Goal: Task Accomplishment & Management: Manage account settings

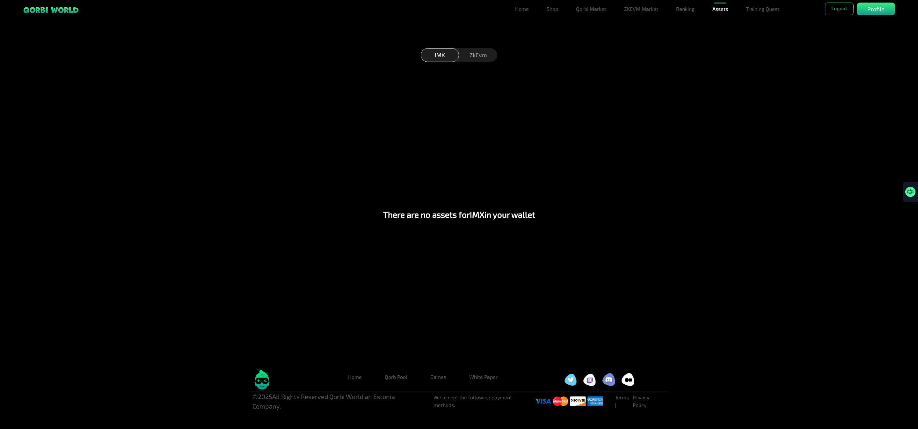
click at [474, 59] on div "ZkEvm" at bounding box center [478, 55] width 38 height 14
click at [607, 8] on p "Profile" at bounding box center [876, 9] width 17 height 9
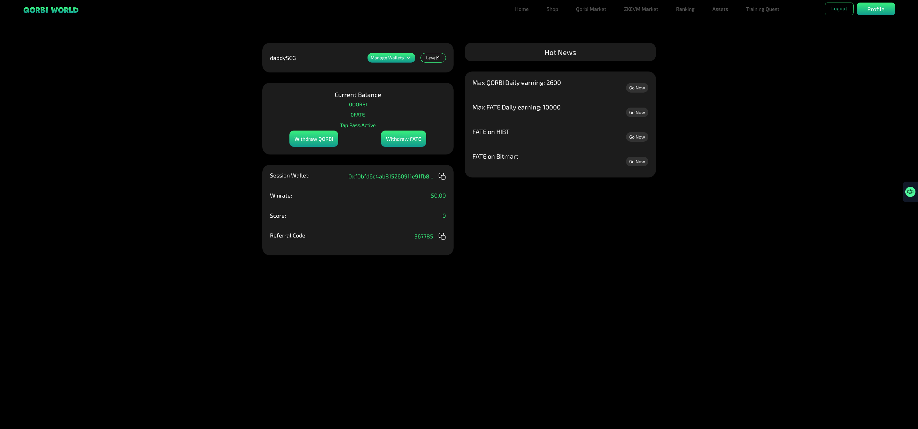
click at [314, 140] on div "Withdraw QORBI" at bounding box center [314, 138] width 49 height 16
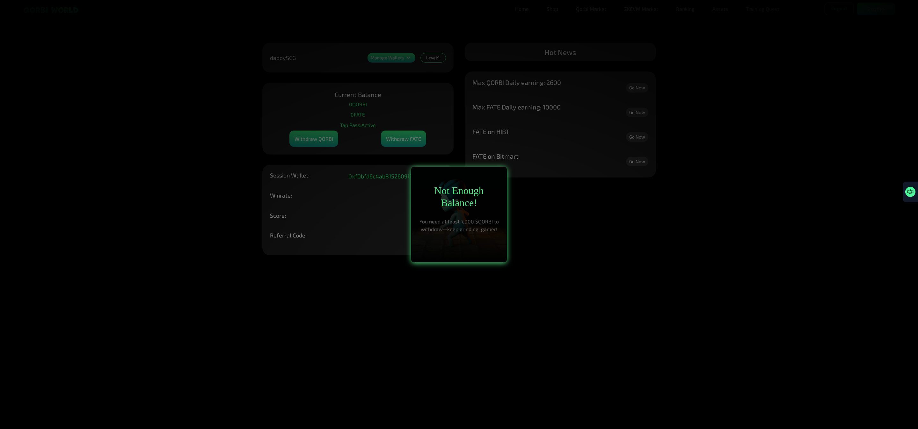
click at [314, 140] on div at bounding box center [459, 214] width 918 height 429
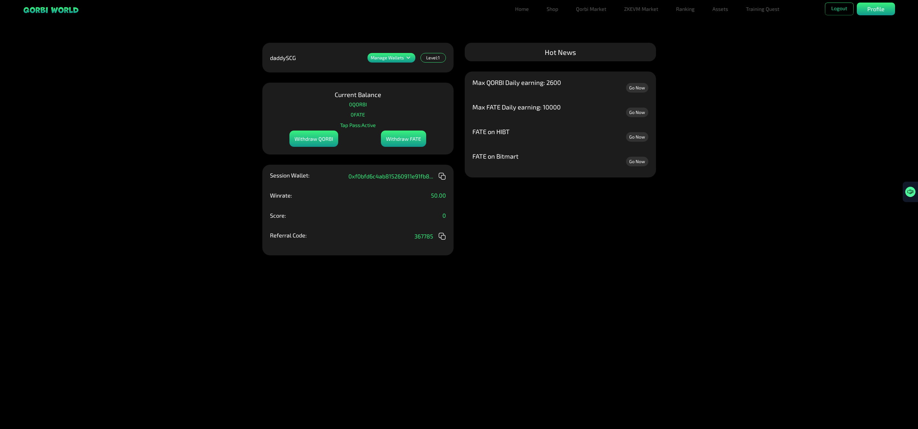
click at [392, 60] on p "Manage Wallets" at bounding box center [387, 57] width 33 height 4
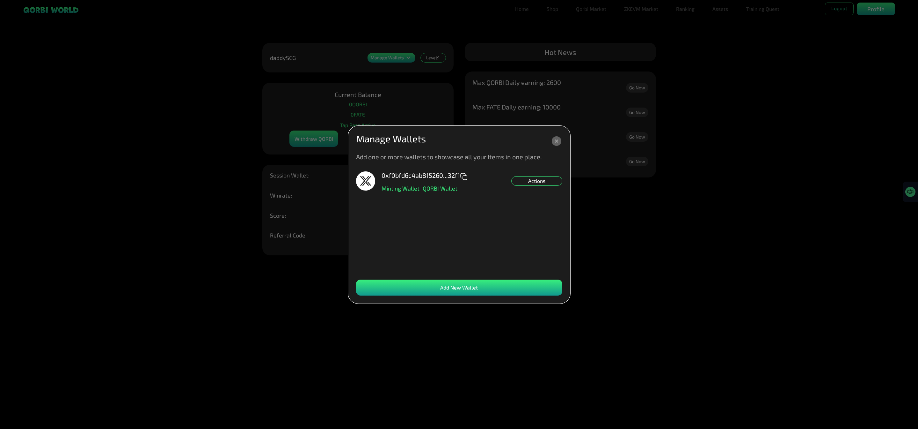
click at [540, 178] on div "Actions" at bounding box center [537, 181] width 51 height 10
click at [549, 139] on div "Manage Wallets" at bounding box center [459, 141] width 206 height 15
click at [570, 126] on dialog "Manage Wallets Add one or more wallets to showcase all your Items in one place.…" at bounding box center [460, 214] width 222 height 177
drag, startPoint x: 553, startPoint y: 136, endPoint x: 561, endPoint y: 135, distance: 8.0
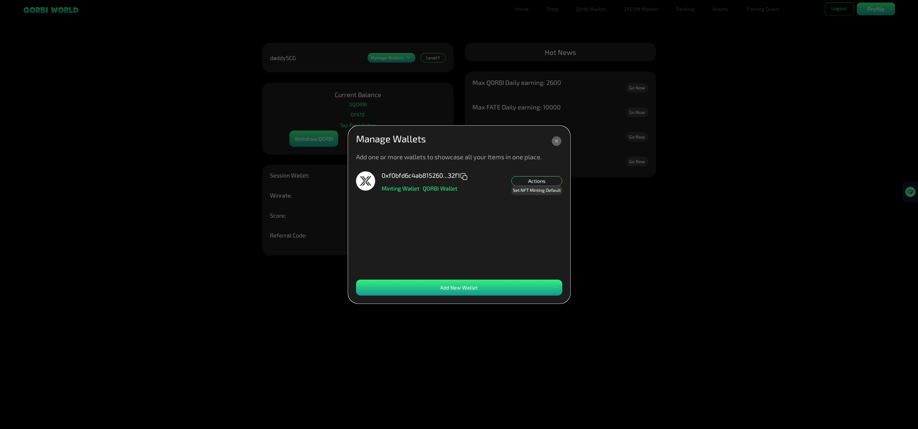
click at [555, 142] on icon at bounding box center [556, 140] width 11 height 11
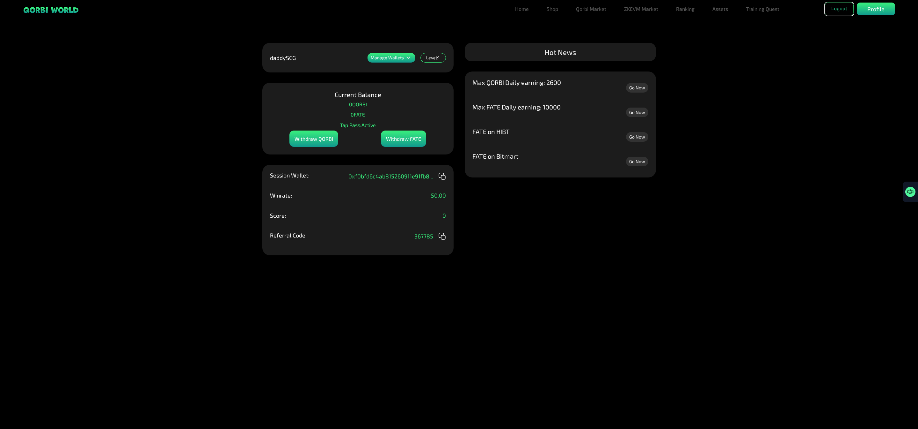
click at [607, 3] on button "Logout" at bounding box center [839, 9] width 29 height 13
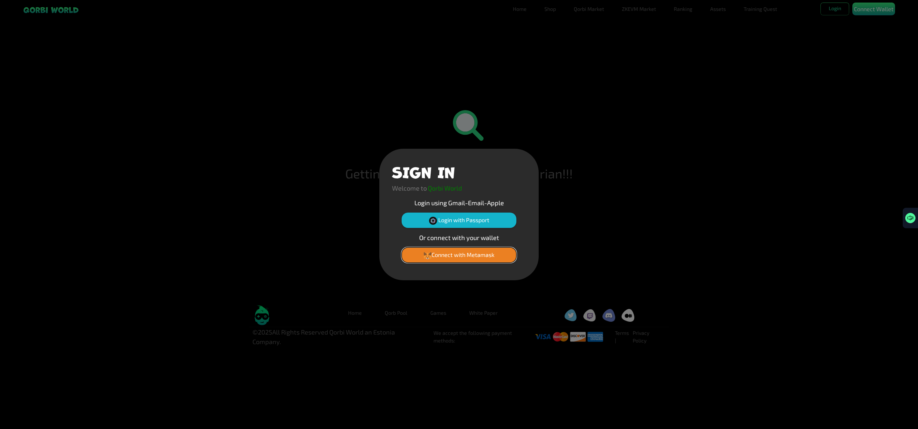
click at [447, 251] on button "Connect with Metamask" at bounding box center [459, 254] width 115 height 15
click at [500, 249] on button "Connect with Metamask" at bounding box center [459, 254] width 115 height 15
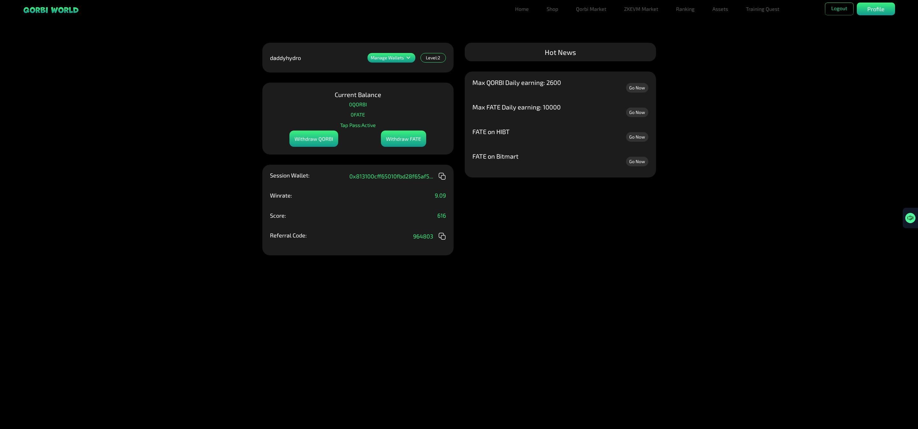
click at [400, 57] on p "Manage Wallets" at bounding box center [387, 57] width 33 height 4
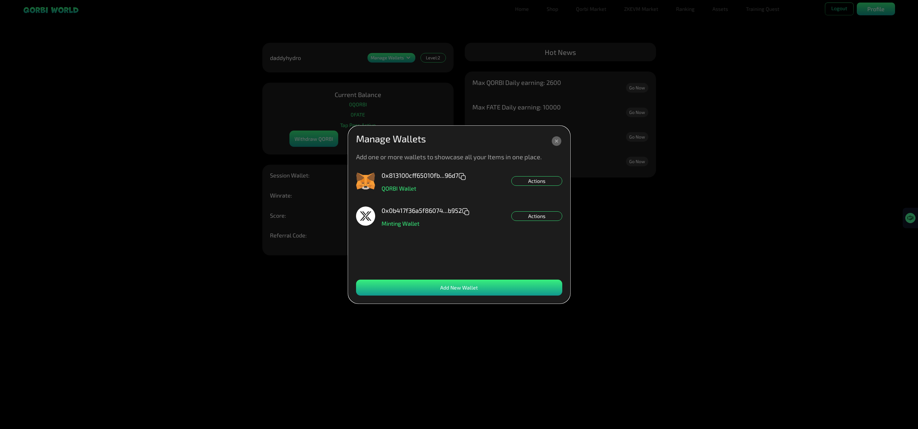
click at [400, 126] on dialog "Manage Wallets Add one or more wallets to showcase all your Items in one place.…" at bounding box center [460, 214] width 222 height 177
click at [553, 137] on icon at bounding box center [556, 140] width 11 height 11
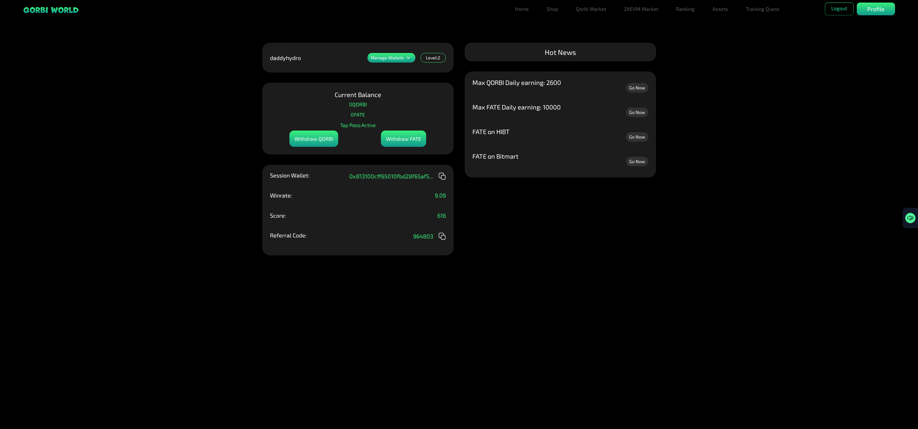
click at [307, 143] on div "Withdraw QORBI" at bounding box center [314, 138] width 49 height 16
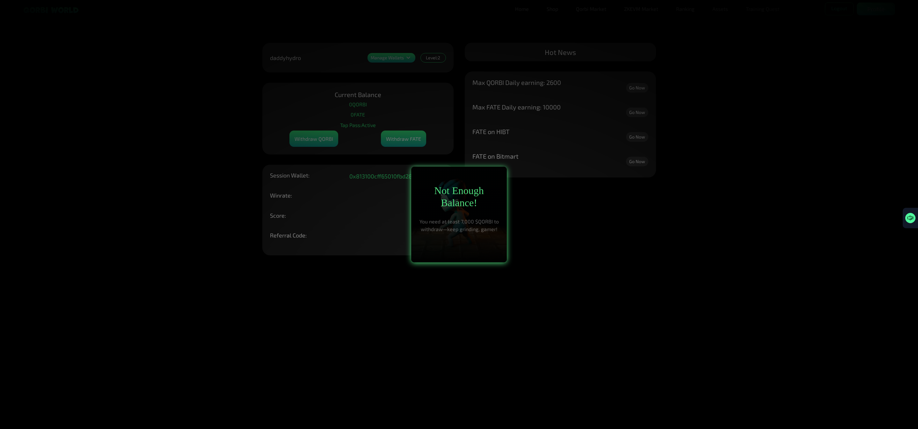
click at [307, 143] on div at bounding box center [459, 214] width 918 height 429
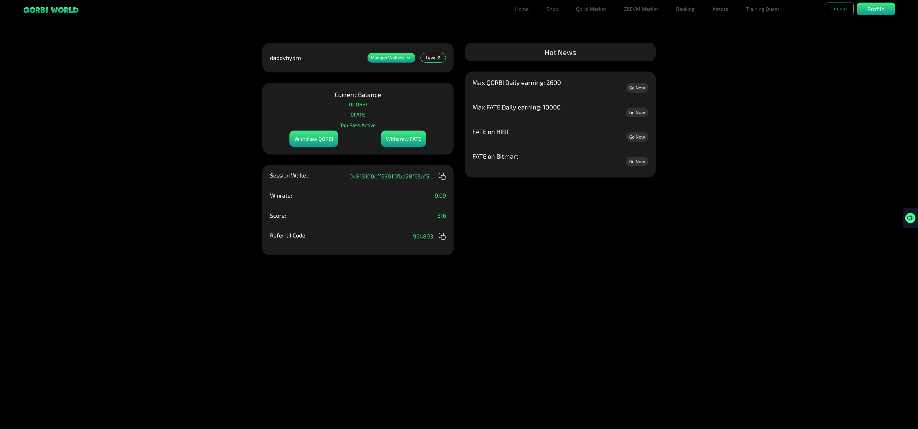
click at [411, 138] on div "Withdraw FATE" at bounding box center [403, 138] width 45 height 16
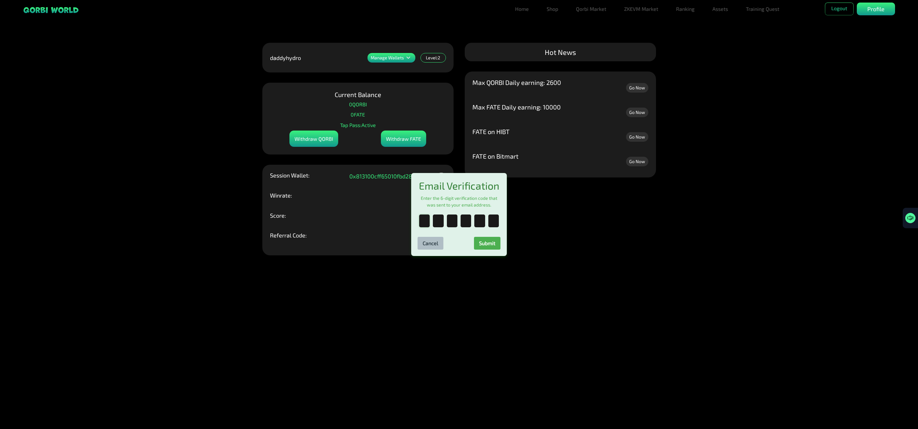
click at [425, 226] on input "text" at bounding box center [424, 220] width 11 height 13
paste input "*"
type input "*"
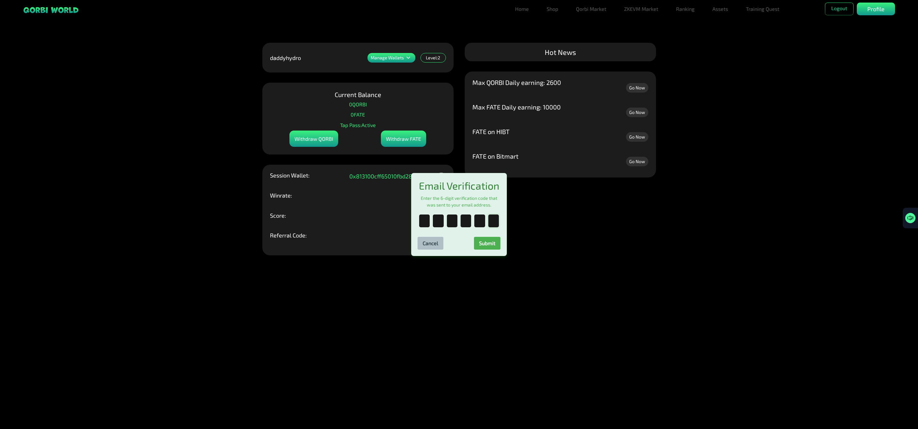
type input "*"
click at [495, 247] on button "Submit" at bounding box center [487, 243] width 26 height 13
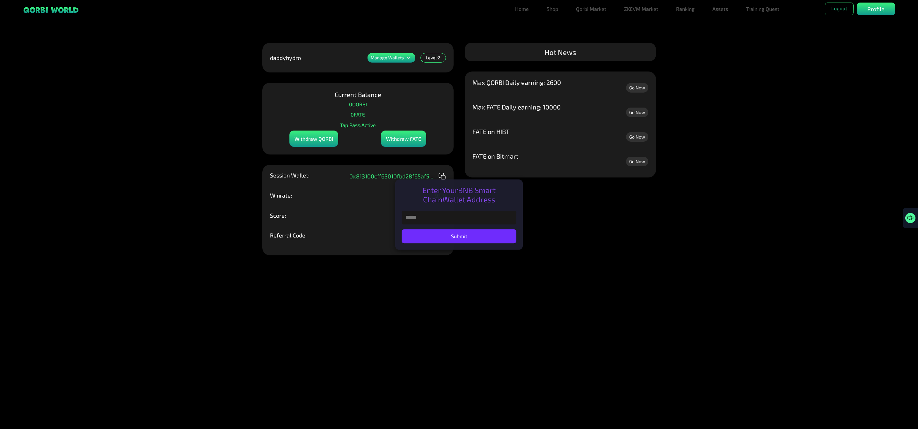
click at [433, 219] on input "text" at bounding box center [459, 217] width 115 height 14
paste input "**********"
type input "**********"
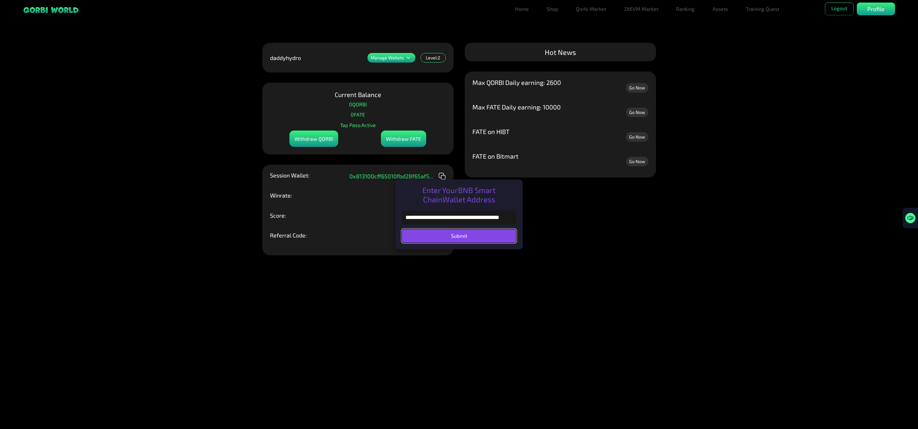
click at [460, 238] on button "Submit" at bounding box center [459, 236] width 115 height 14
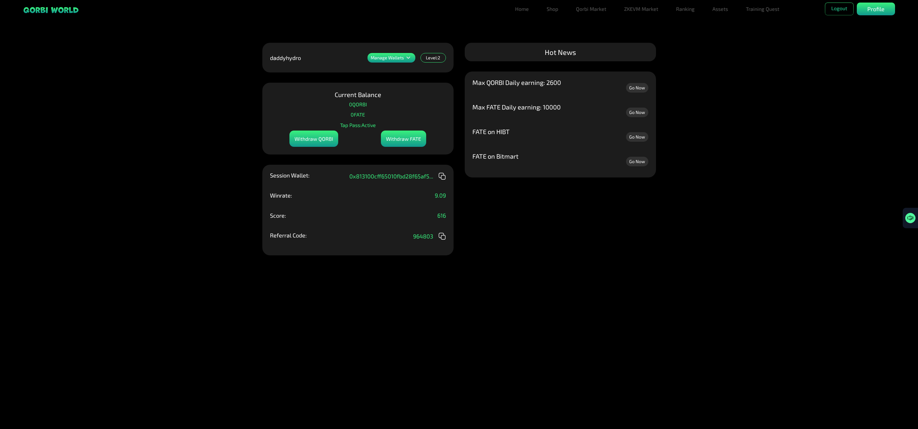
click at [704, 35] on div "Manage Wallets Add one or more wallets to showcase all your Items in one place.…" at bounding box center [459, 214] width 918 height 429
click at [521, 10] on link "Home" at bounding box center [522, 9] width 19 height 13
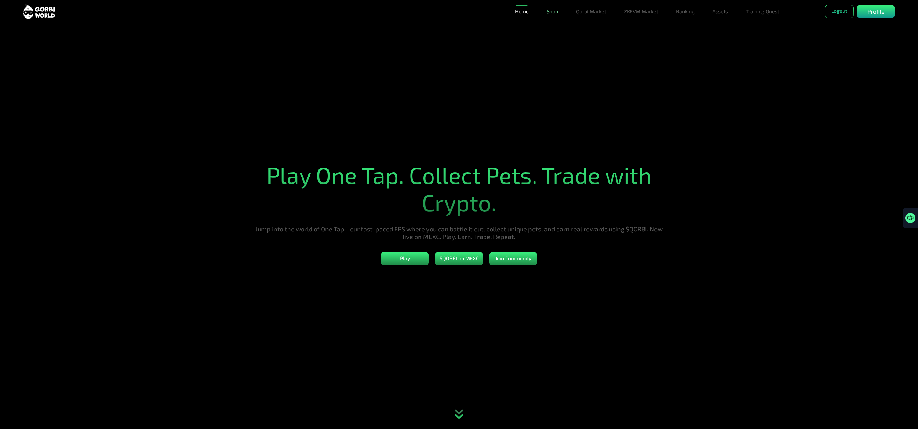
click at [556, 14] on link "Shop" at bounding box center [552, 11] width 17 height 13
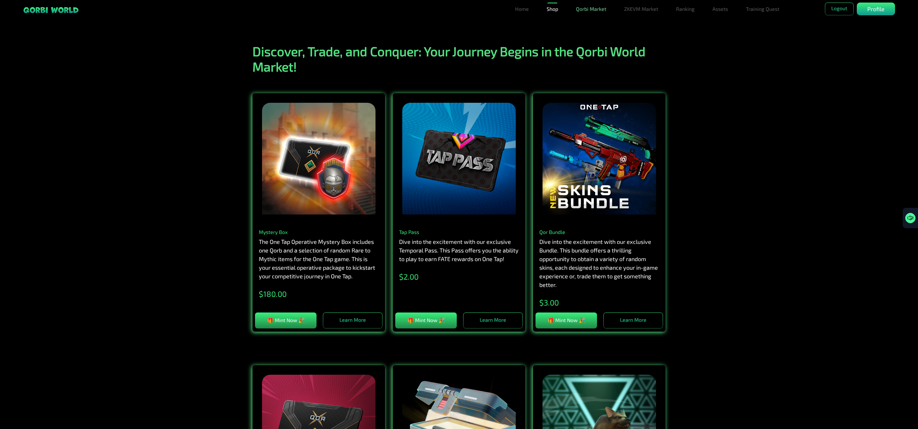
click at [591, 9] on link "Qorbi Market" at bounding box center [591, 9] width 35 height 13
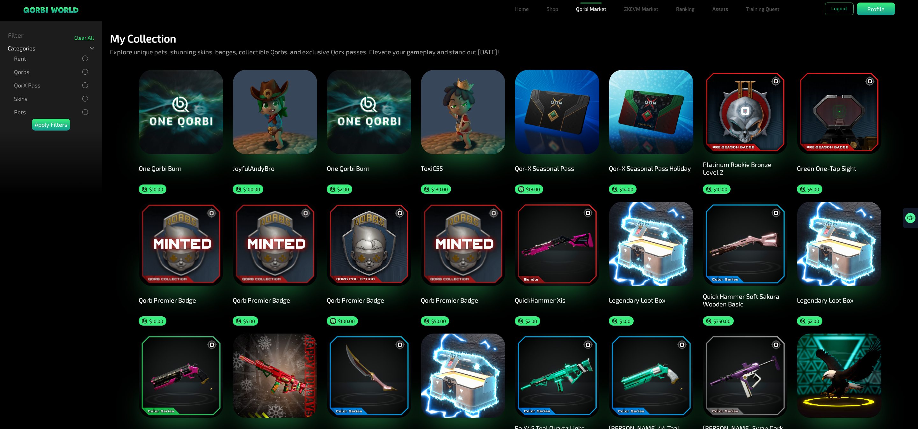
click at [163, 124] on img at bounding box center [181, 112] width 84 height 84
click at [639, 5] on link "ZKEVM Market" at bounding box center [641, 9] width 39 height 13
click at [770, 8] on link "Training Quest" at bounding box center [763, 9] width 39 height 13
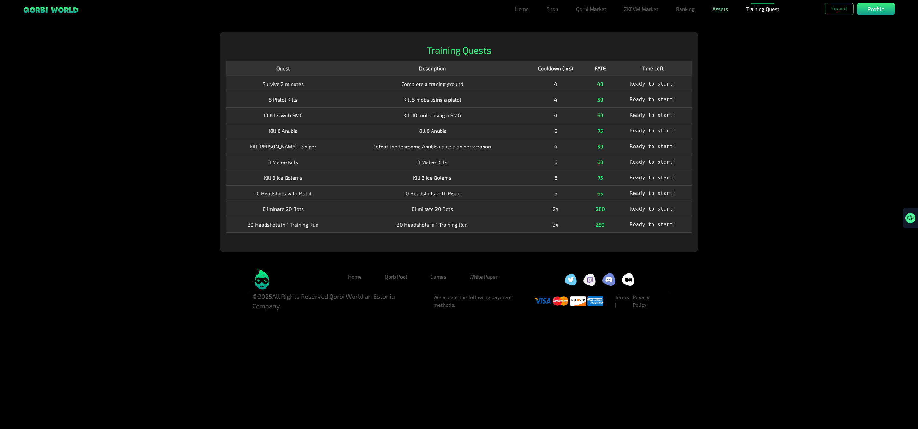
click at [721, 6] on link "Assets" at bounding box center [720, 9] width 21 height 13
click at [722, 22] on link "Assets" at bounding box center [720, 21] width 21 height 13
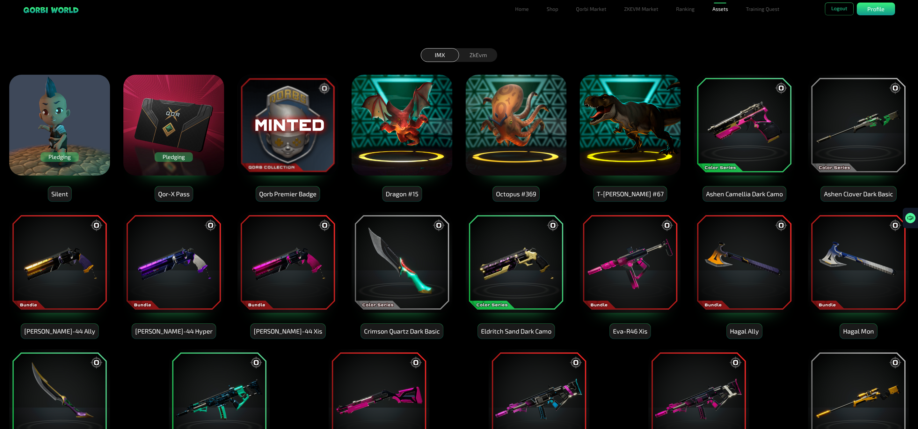
click at [61, 115] on img at bounding box center [60, 125] width 102 height 102
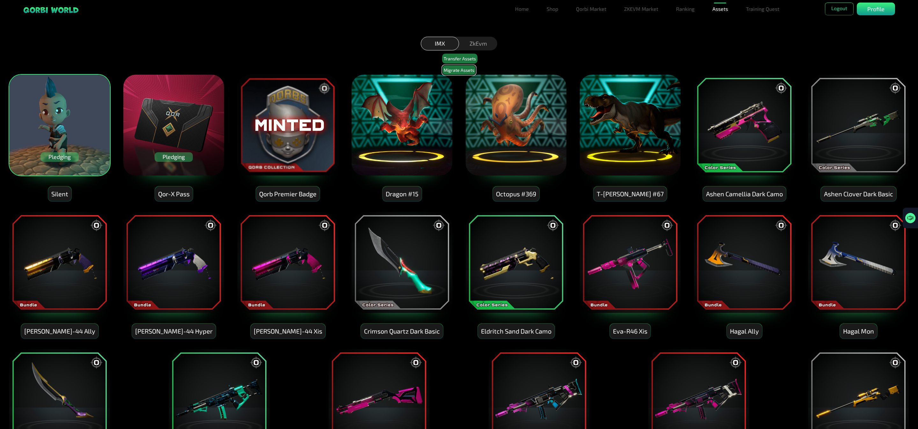
click at [456, 70] on button "Migrate Assets" at bounding box center [459, 70] width 34 height 10
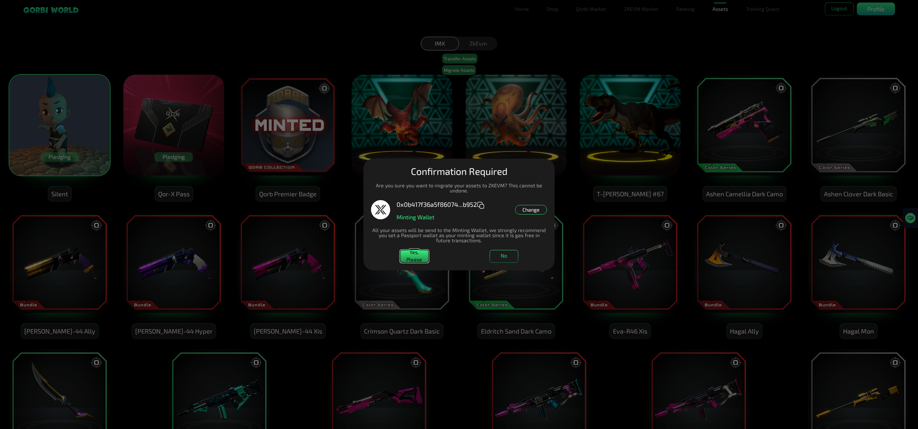
click at [411, 252] on button "Yes, Please" at bounding box center [414, 256] width 29 height 13
click at [407, 255] on button "Yes, Please" at bounding box center [414, 256] width 29 height 13
click at [417, 258] on button "Yes, Please" at bounding box center [414, 256] width 29 height 13
click at [418, 253] on button "Yes, Please" at bounding box center [414, 256] width 29 height 13
click at [417, 256] on button "Yes, Please" at bounding box center [414, 256] width 29 height 13
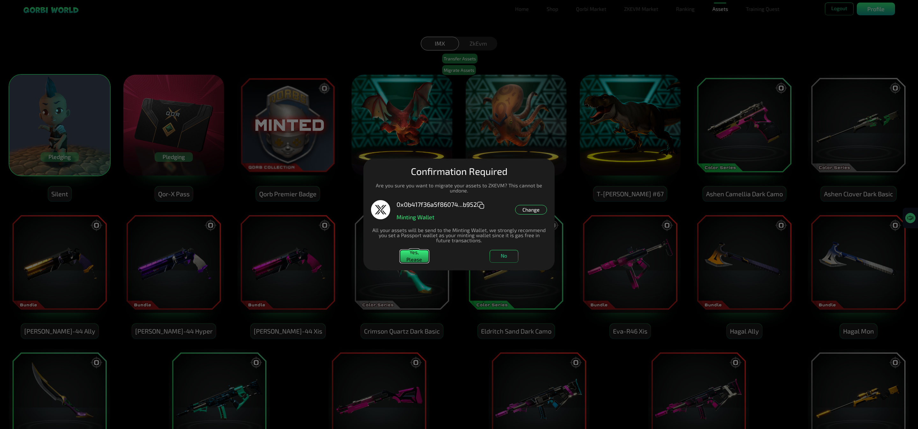
click at [416, 259] on button "Yes, Please" at bounding box center [414, 256] width 29 height 13
click at [504, 255] on button "No" at bounding box center [504, 256] width 29 height 13
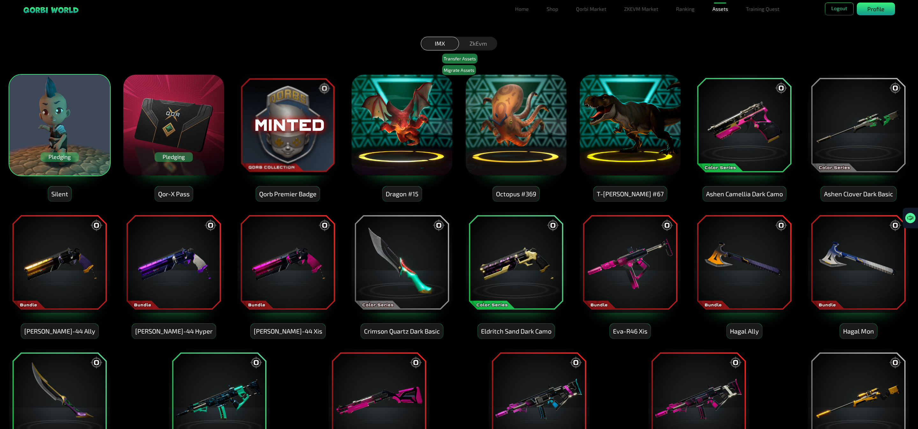
click at [882, 5] on p "Profile" at bounding box center [876, 9] width 17 height 9
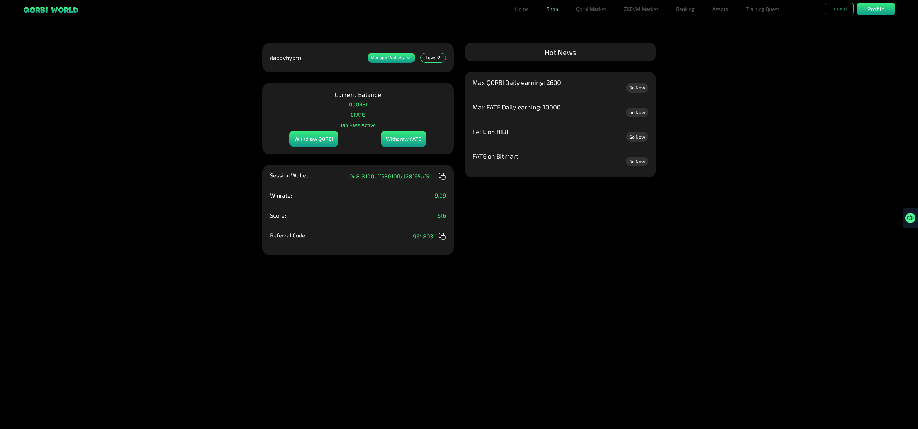
click at [553, 11] on link "Shop" at bounding box center [552, 9] width 17 height 13
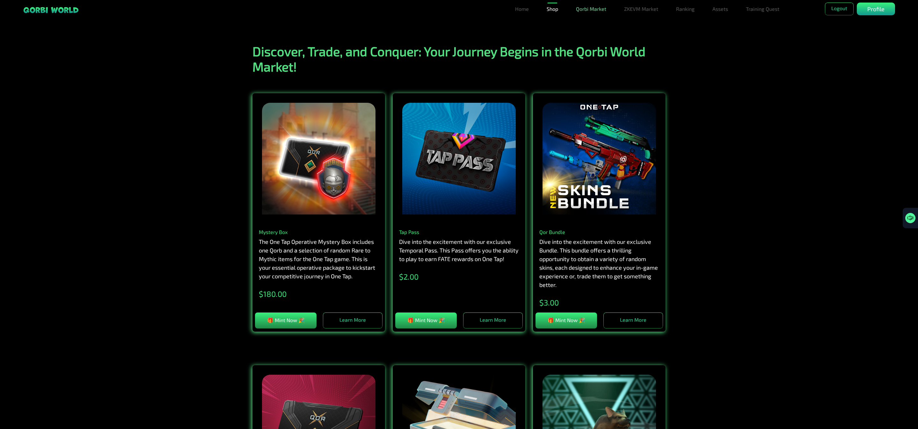
click at [580, 7] on link "Qorbi Market" at bounding box center [591, 9] width 35 height 13
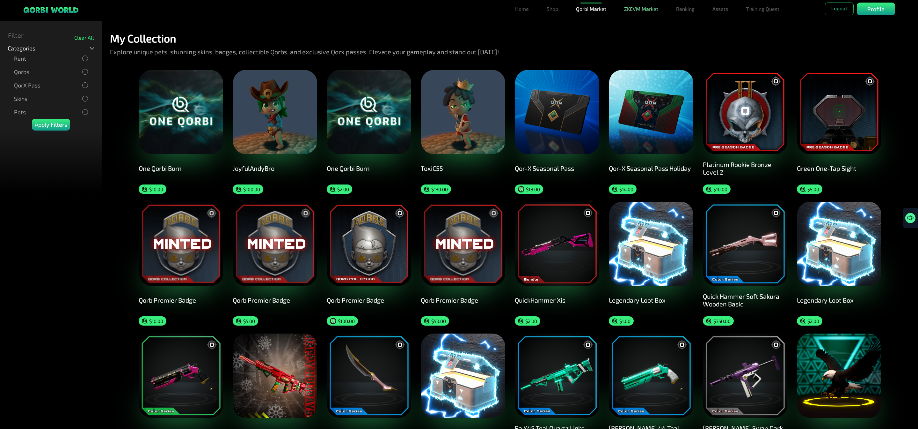
click at [632, 4] on link "ZKEVM Market" at bounding box center [641, 9] width 39 height 13
click at [718, 11] on link "Assets" at bounding box center [720, 9] width 21 height 13
click at [719, 18] on link "Assets" at bounding box center [720, 21] width 21 height 13
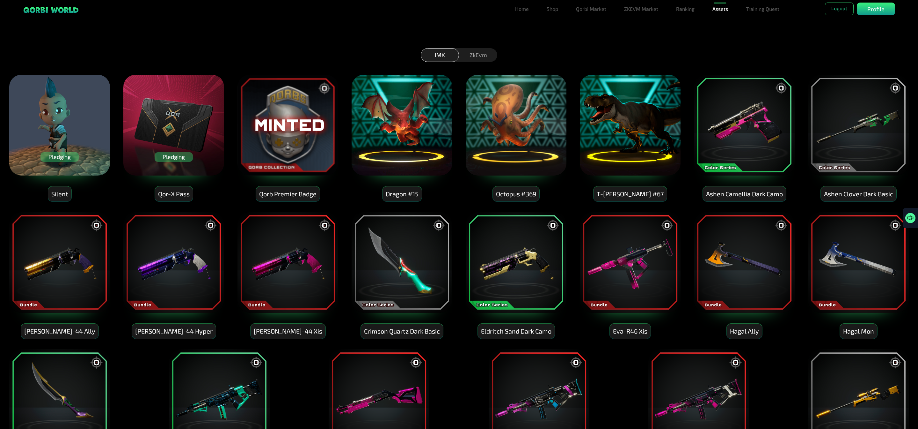
click at [63, 156] on div "Pledging" at bounding box center [59, 157] width 38 height 10
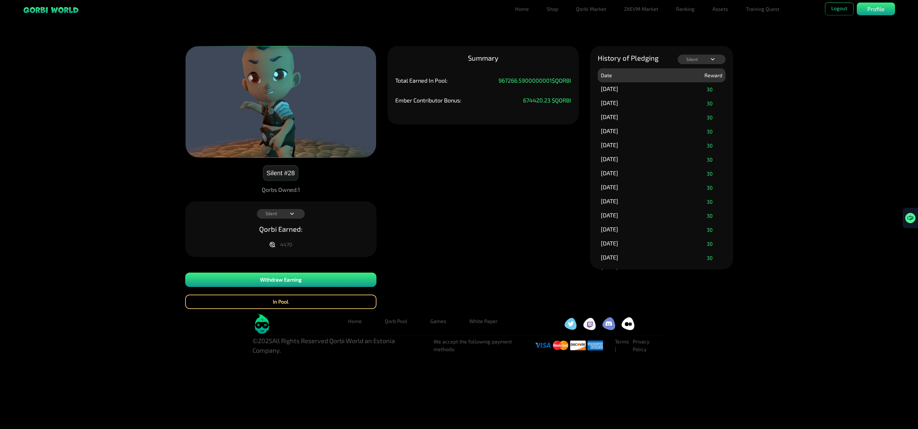
click at [293, 212] on icon at bounding box center [292, 214] width 8 height 8
click at [296, 305] on button "In Pool" at bounding box center [280, 301] width 191 height 14
click at [284, 300] on button "In Pool" at bounding box center [280, 301] width 191 height 14
click at [275, 280] on button "Withdraw Earning" at bounding box center [280, 279] width 191 height 14
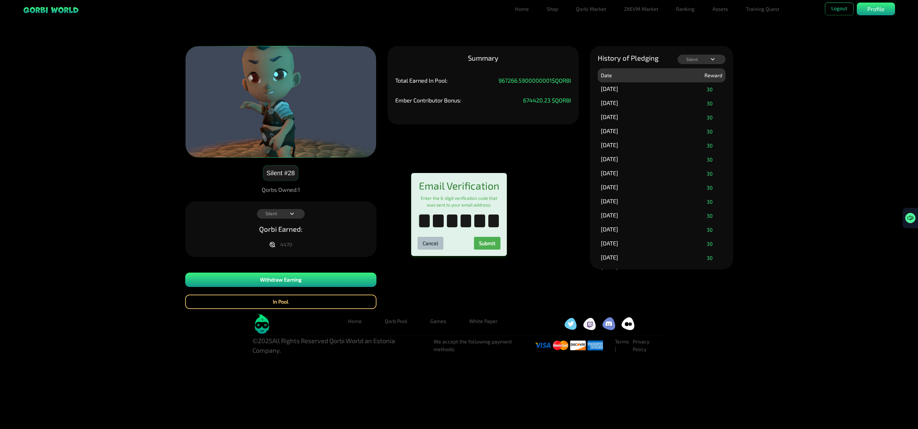
click at [427, 227] on input "text" at bounding box center [424, 220] width 11 height 13
paste input "*"
type input "*"
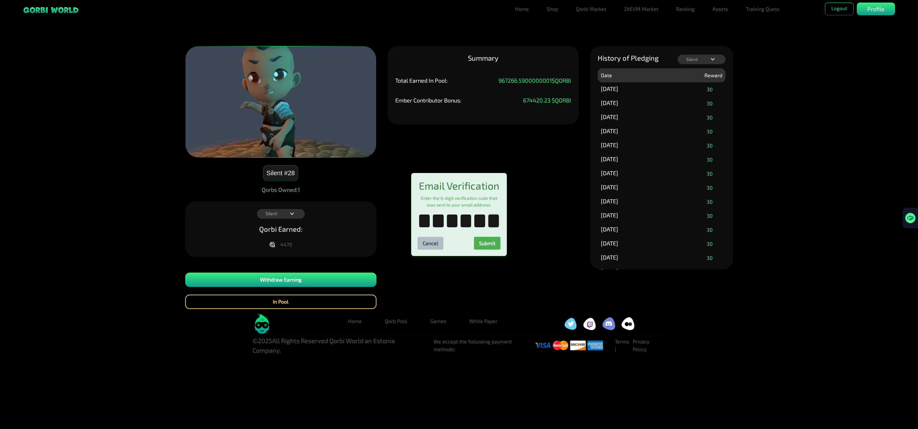
type input "*"
click at [500, 245] on form "Email Verification Enter the 6-digit verification code that was sent to your em…" at bounding box center [459, 214] width 96 height 83
click at [495, 246] on button "Submit" at bounding box center [487, 243] width 26 height 13
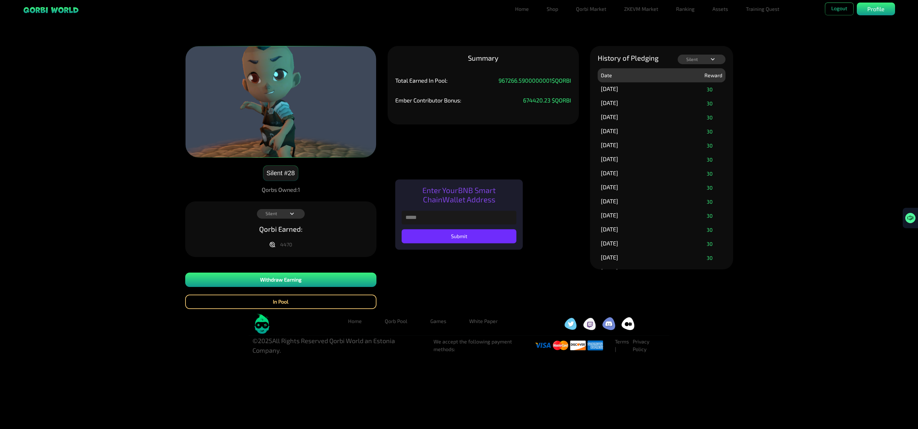
click at [434, 213] on input "text" at bounding box center [459, 217] width 115 height 14
click at [445, 218] on input "text" at bounding box center [459, 217] width 115 height 14
paste input "**********"
type input "**********"
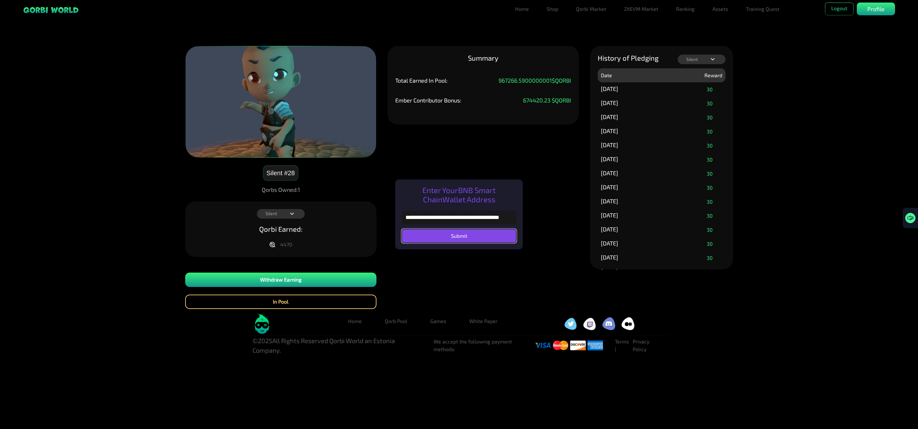
scroll to position [0, 0]
click at [470, 234] on button "Submit" at bounding box center [459, 236] width 115 height 14
